Goal: Task Accomplishment & Management: Complete application form

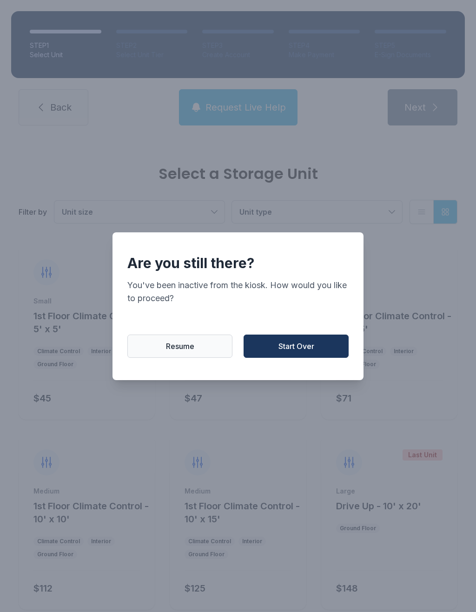
click at [195, 353] on button "Resume" at bounding box center [179, 346] width 105 height 23
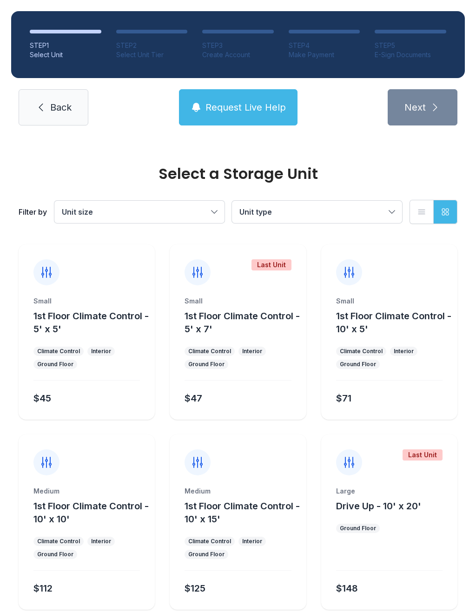
click at [46, 104] on icon at bounding box center [40, 107] width 11 height 11
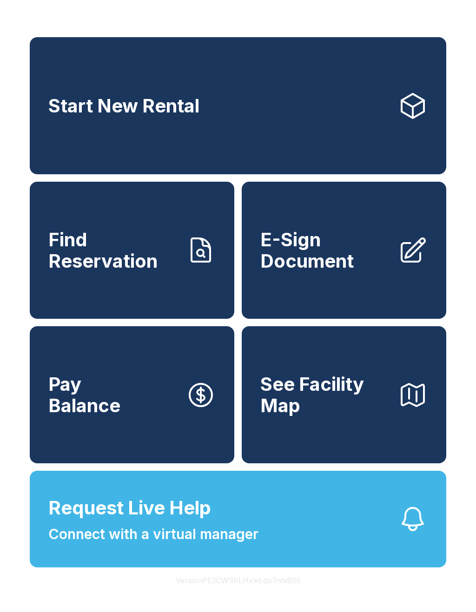
click at [346, 258] on span "E-Sign Document" at bounding box center [325, 250] width 130 height 42
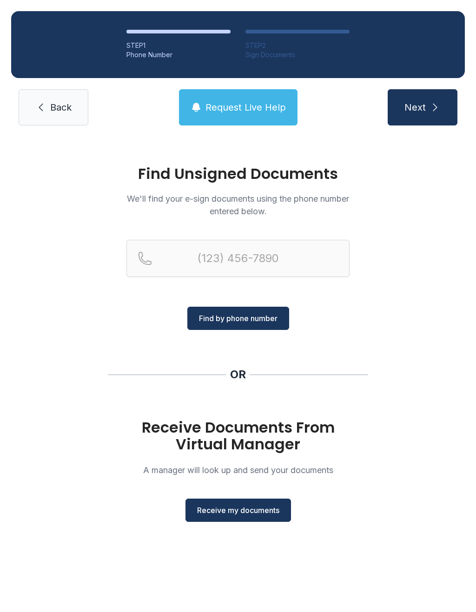
click at [244, 511] on span "Receive my documents" at bounding box center [238, 510] width 82 height 11
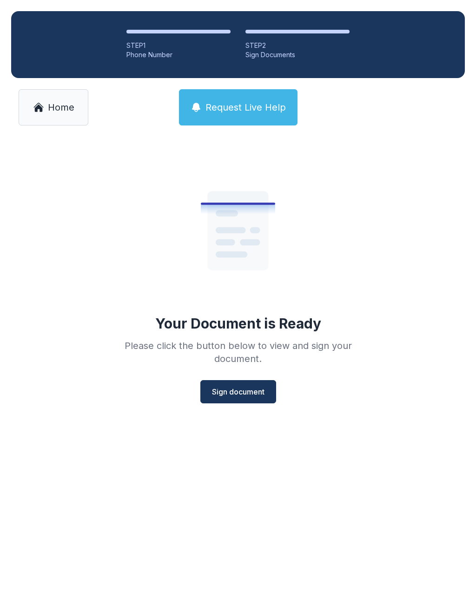
click at [251, 398] on button "Sign document" at bounding box center [238, 391] width 76 height 23
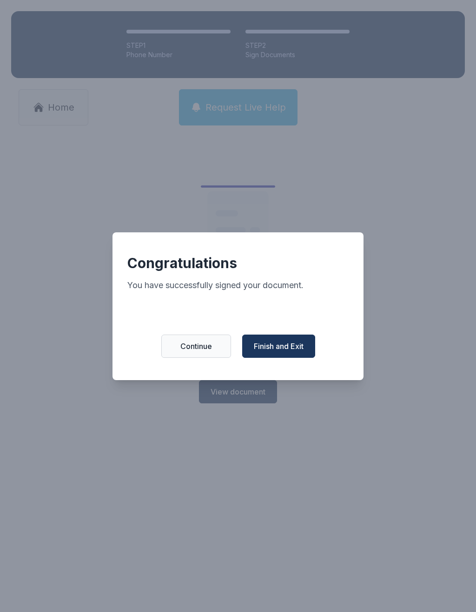
click at [273, 345] on button "Finish and Exit" at bounding box center [278, 346] width 73 height 23
